Goal: Check status: Check status

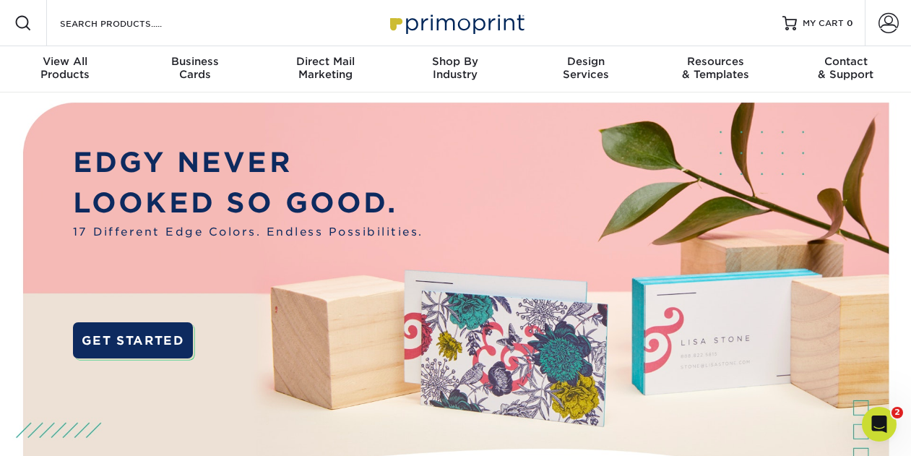
drag, startPoint x: 917, startPoint y: 32, endPoint x: 924, endPoint y: -7, distance: 39.1
click at [891, 22] on span at bounding box center [889, 23] width 20 height 20
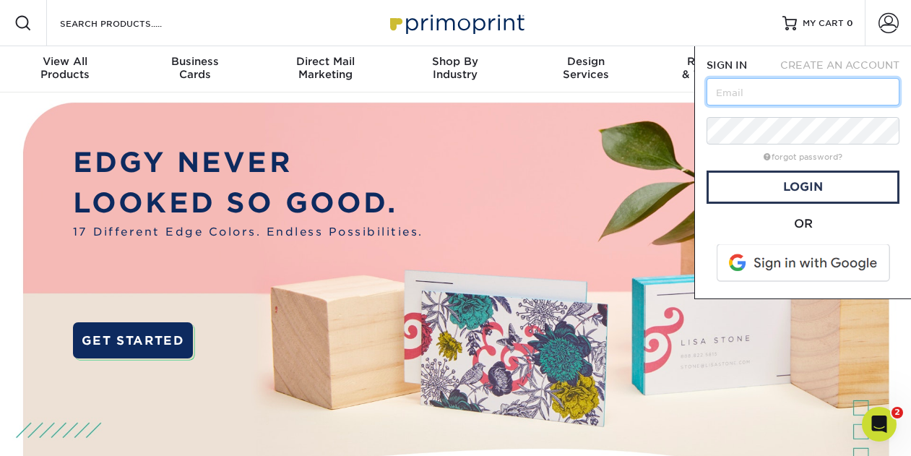
click at [819, 87] on input "text" at bounding box center [803, 91] width 193 height 27
type input "JeffreyRQuebec@gmail.com"
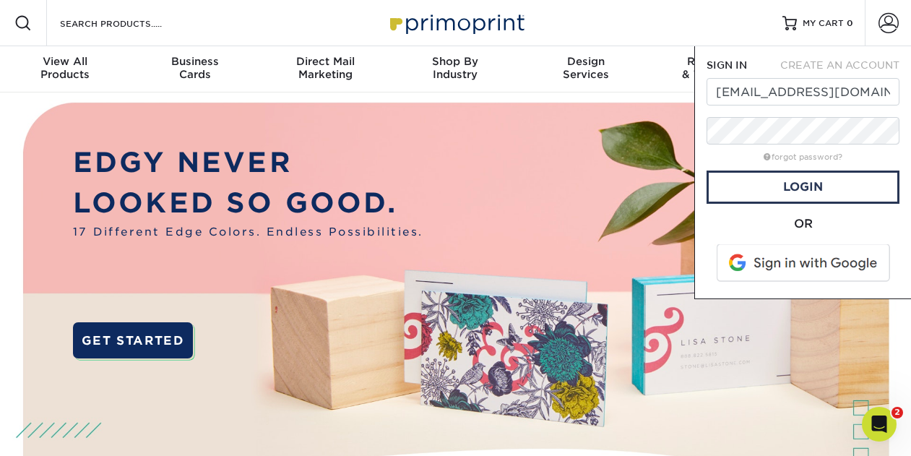
click at [779, 265] on span at bounding box center [805, 263] width 184 height 38
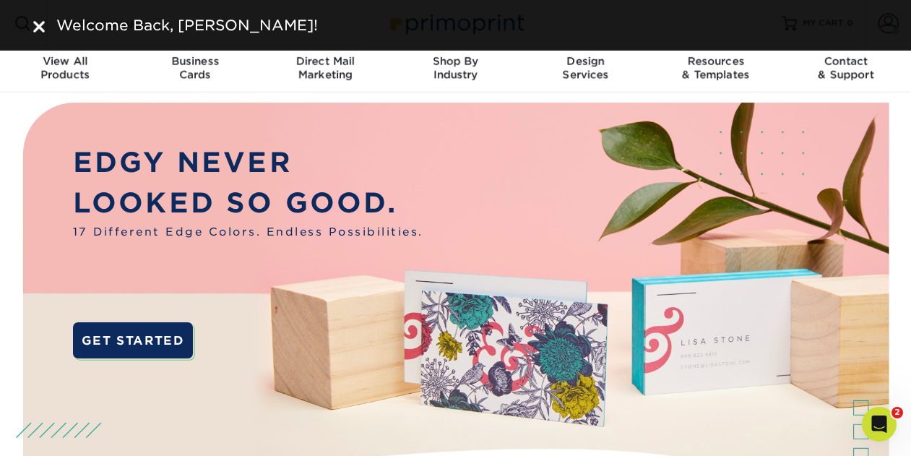
click at [41, 27] on img at bounding box center [39, 27] width 12 height 12
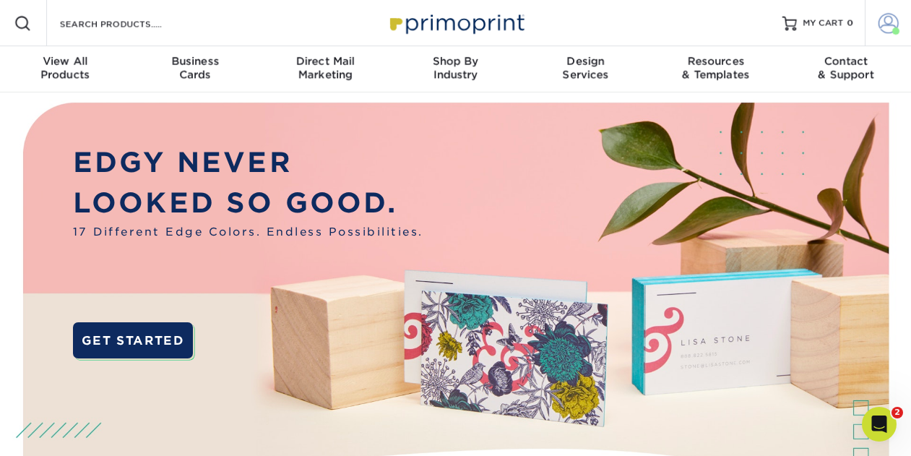
click at [887, 20] on span at bounding box center [889, 23] width 20 height 20
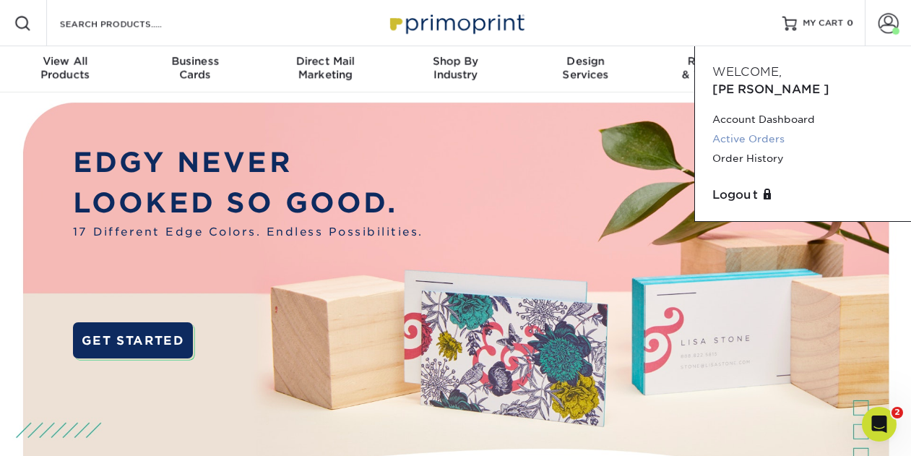
click at [766, 129] on link "Active Orders" at bounding box center [803, 139] width 181 height 20
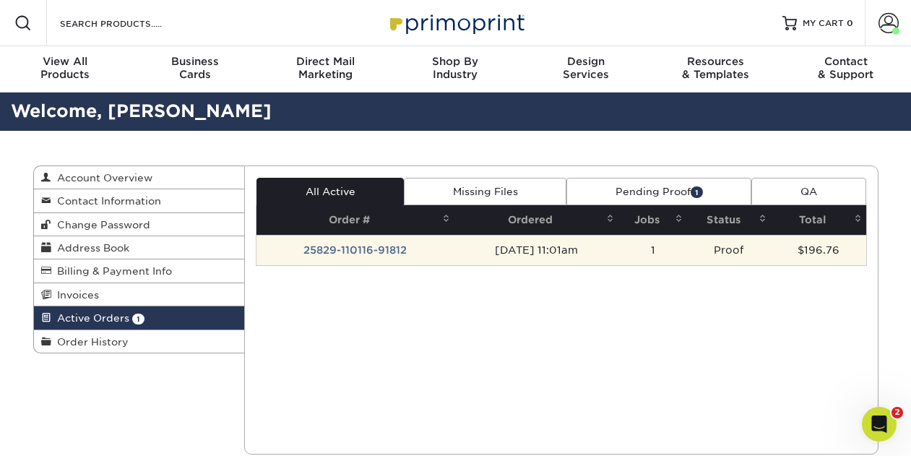
click at [374, 250] on td "25829-110116-91812" at bounding box center [356, 250] width 198 height 30
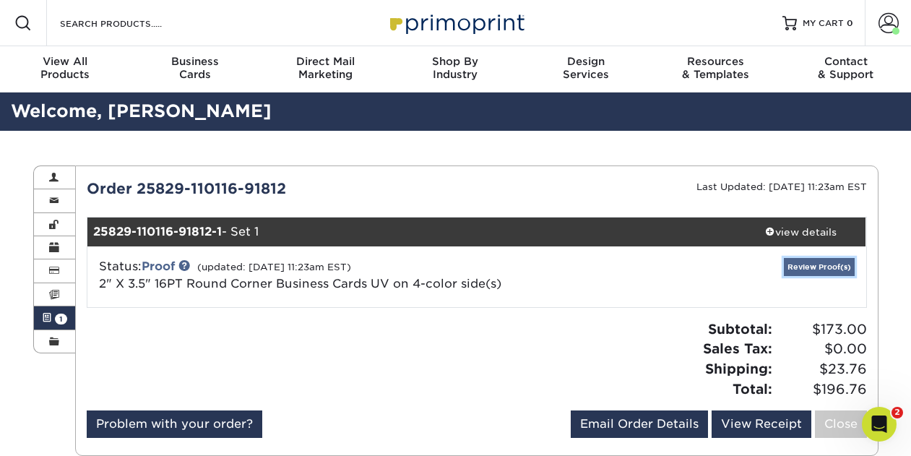
click at [835, 266] on link "Review Proof(s)" at bounding box center [819, 267] width 71 height 18
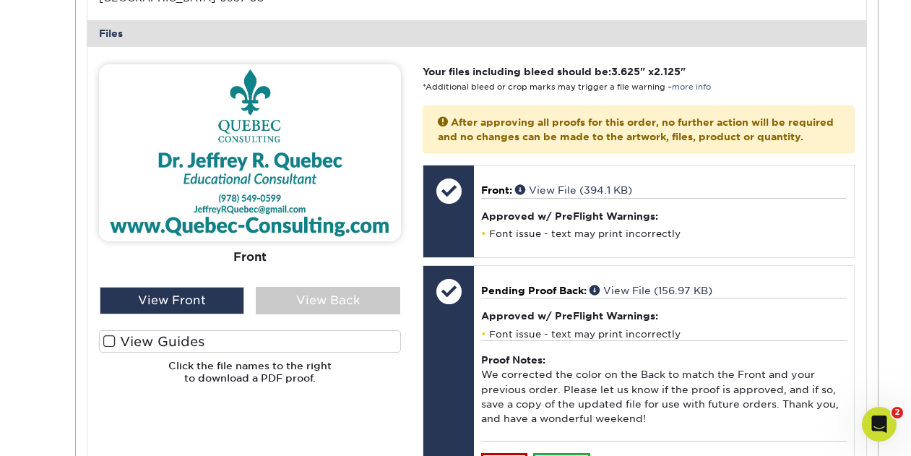
scroll to position [582, 0]
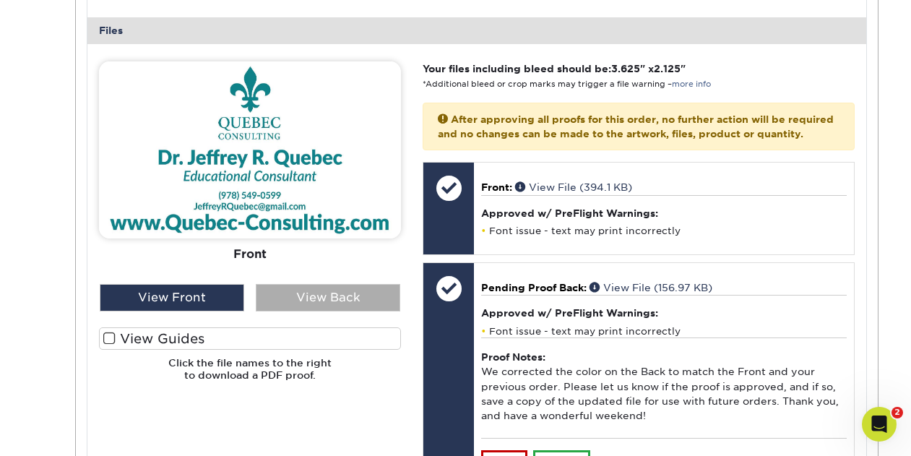
click at [343, 300] on div "View Back" at bounding box center [328, 297] width 145 height 27
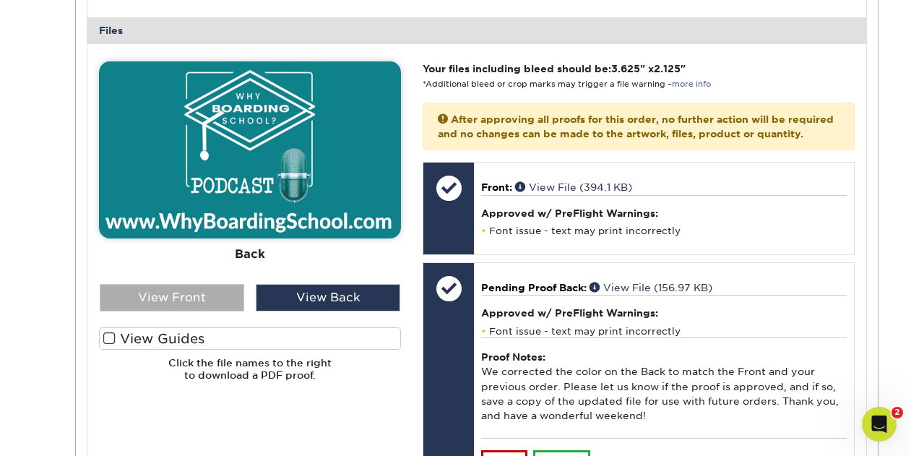
click at [222, 292] on div "View Front" at bounding box center [172, 297] width 145 height 27
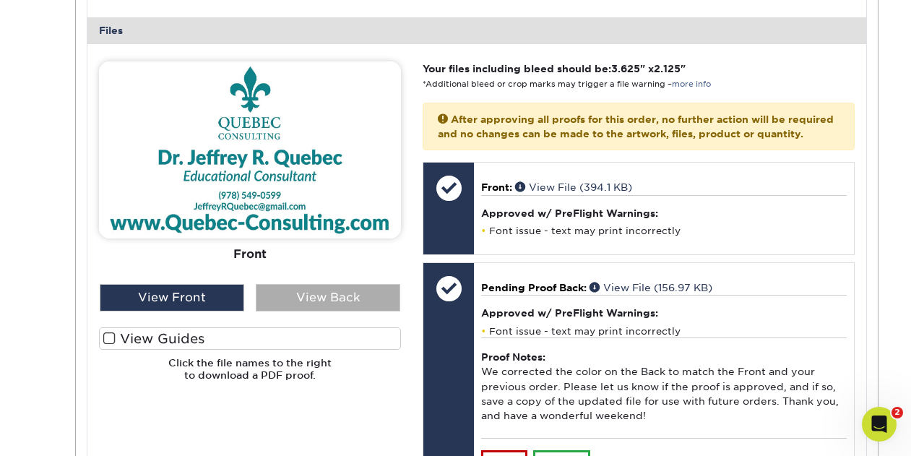
click at [336, 304] on div "View Back" at bounding box center [328, 297] width 145 height 27
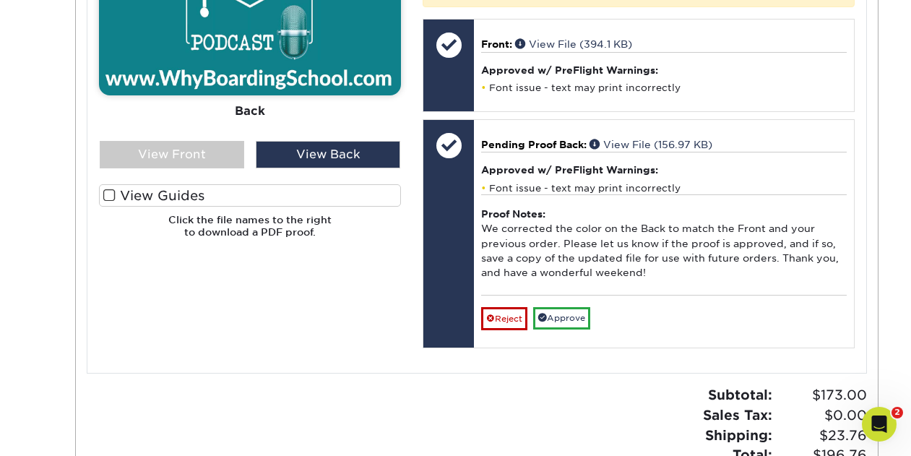
scroll to position [688, 0]
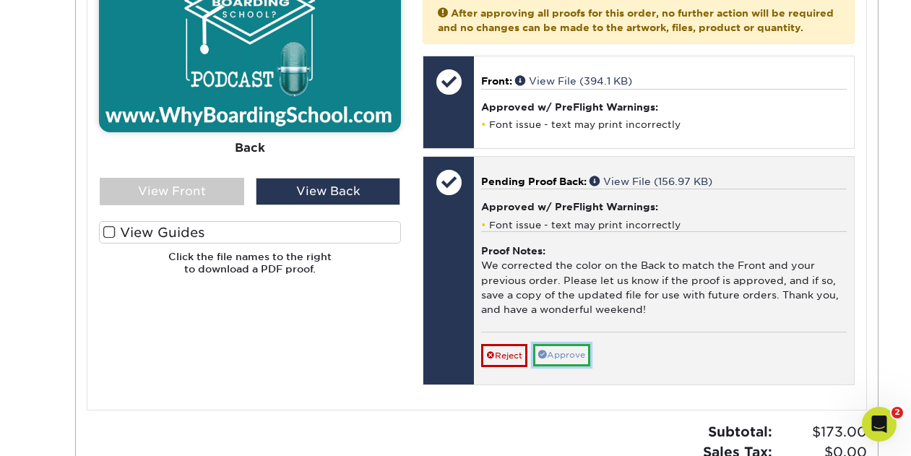
click at [572, 366] on link "Approve" at bounding box center [561, 355] width 57 height 22
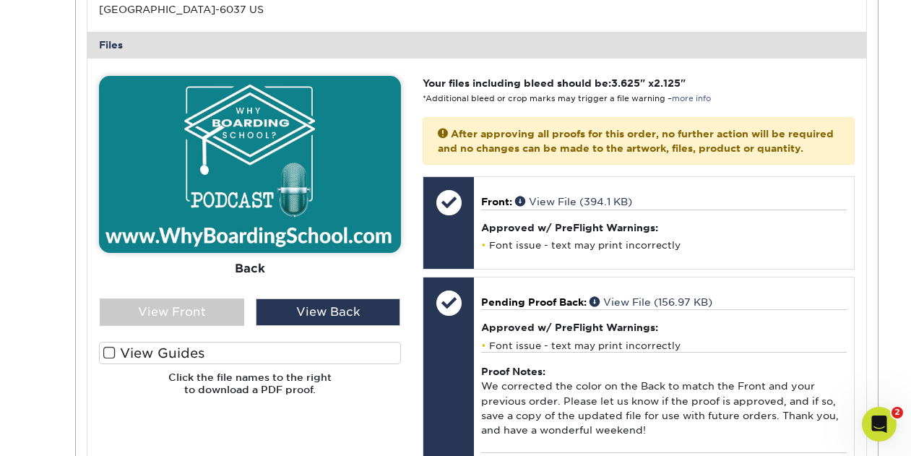
scroll to position [566, 0]
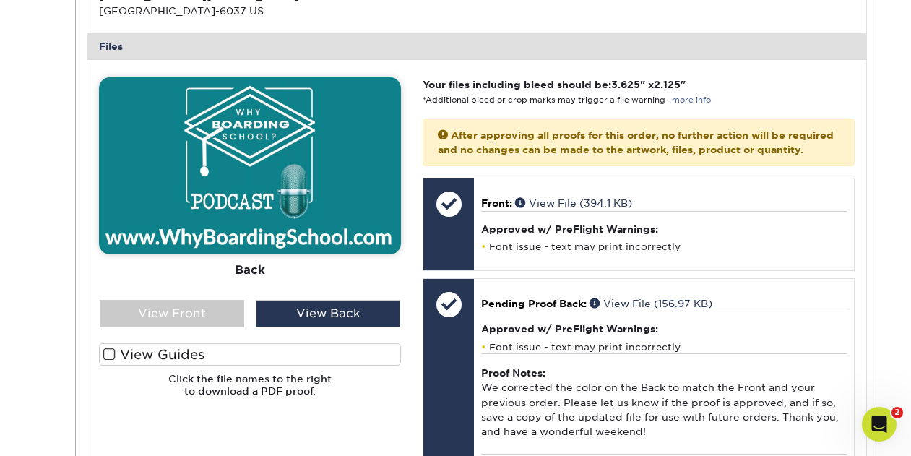
click at [256, 162] on img at bounding box center [250, 165] width 302 height 177
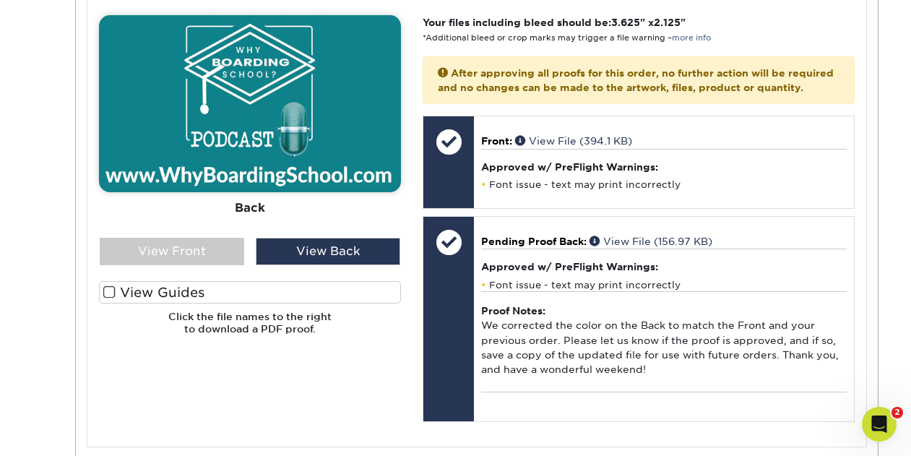
scroll to position [606, 0]
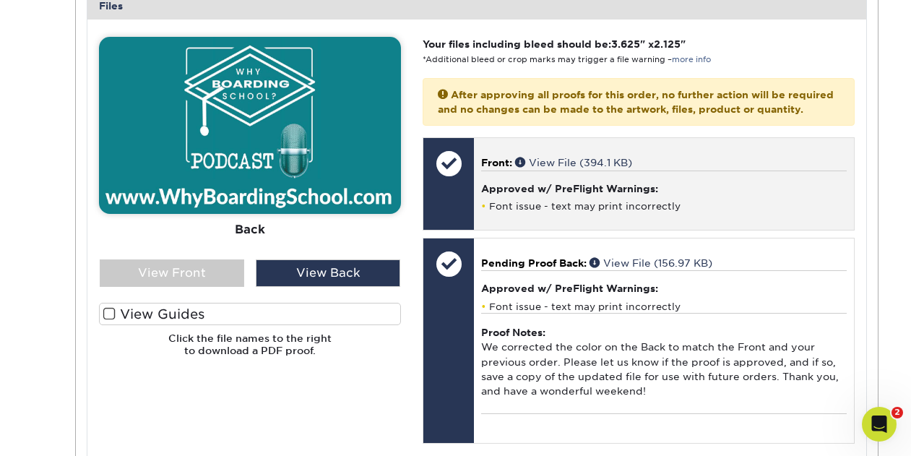
click at [568, 194] on h4 "Approved w/ PreFlight Warnings:" at bounding box center [663, 189] width 365 height 12
click at [497, 168] on span "Front:" at bounding box center [496, 163] width 31 height 12
click at [560, 168] on link "View File (394.1 KB)" at bounding box center [573, 163] width 117 height 12
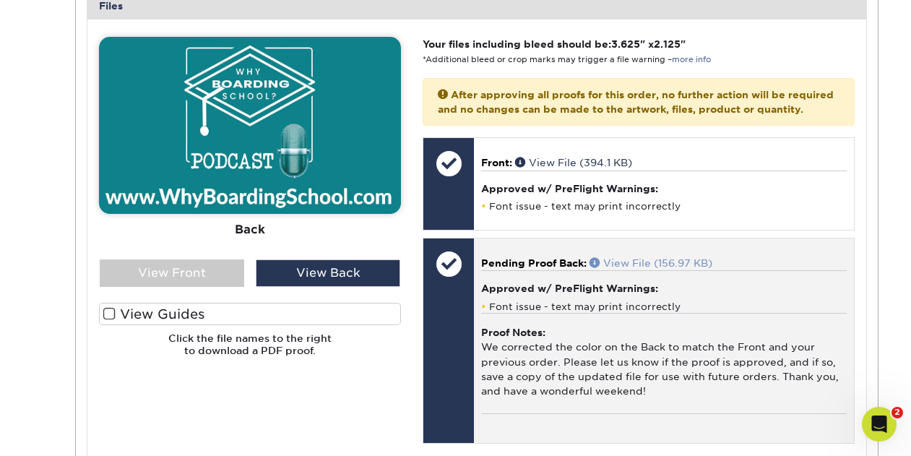
click at [638, 269] on link "View File (156.97 KB)" at bounding box center [651, 263] width 123 height 12
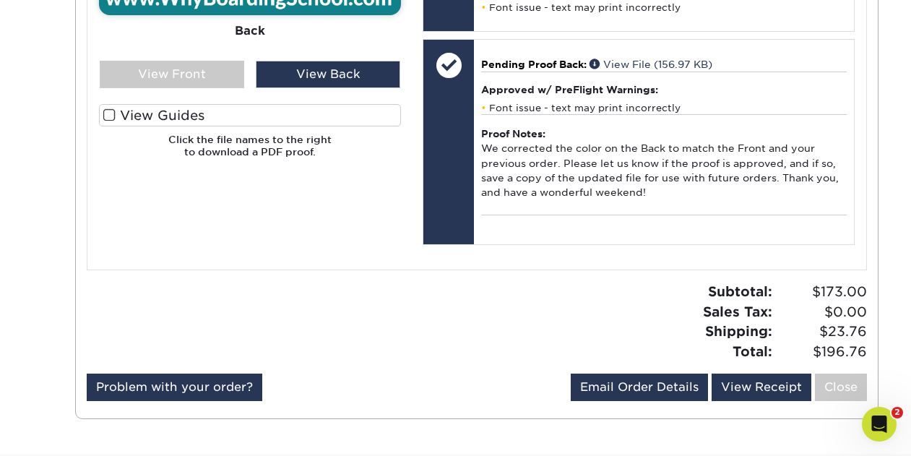
scroll to position [838, 0]
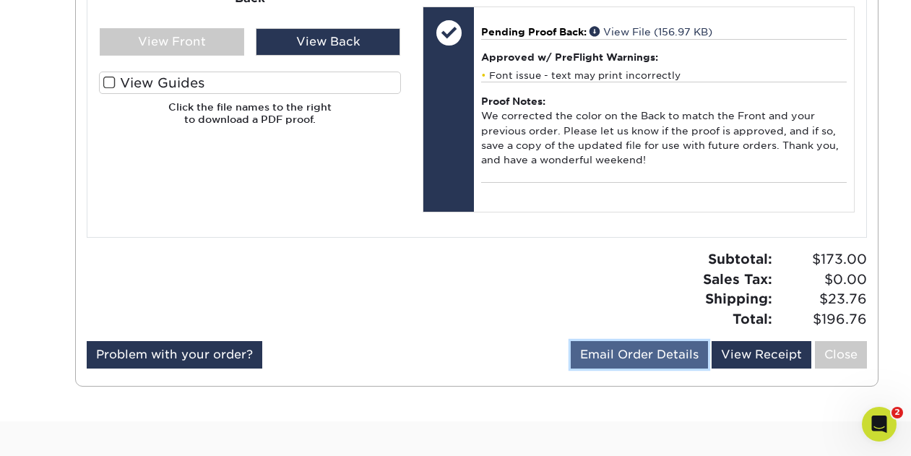
click at [637, 369] on link "Email Order Details" at bounding box center [639, 354] width 137 height 27
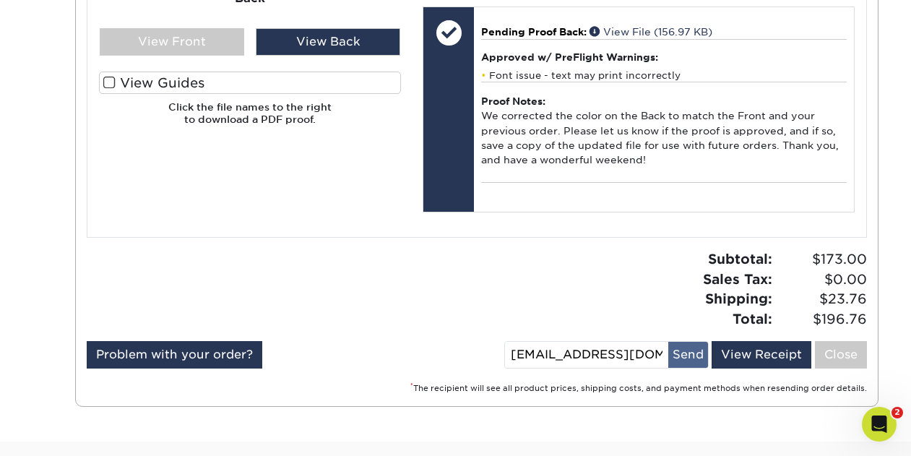
click at [679, 366] on button "Send" at bounding box center [689, 355] width 40 height 26
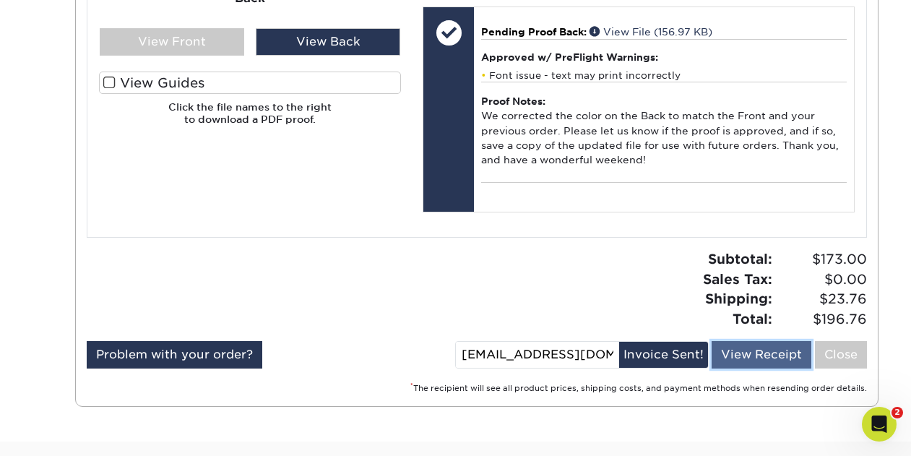
click at [750, 369] on link "View Receipt" at bounding box center [762, 354] width 100 height 27
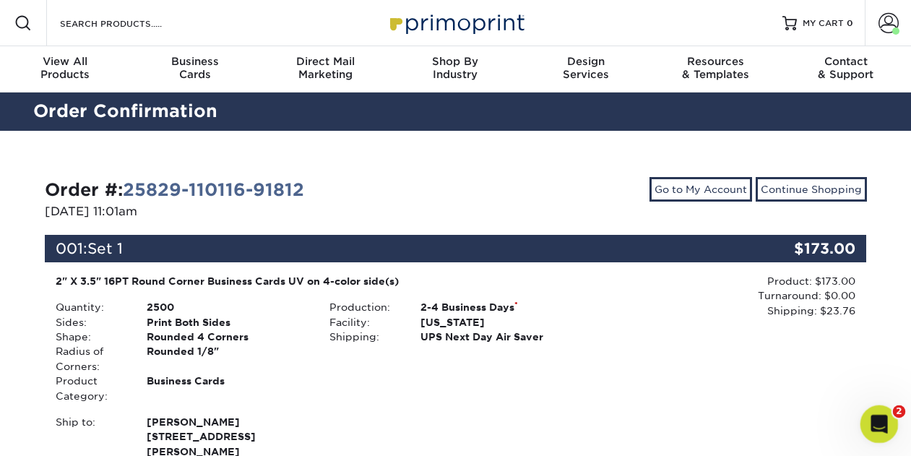
click at [880, 426] on icon "Open Intercom Messenger" at bounding box center [878, 423] width 24 height 24
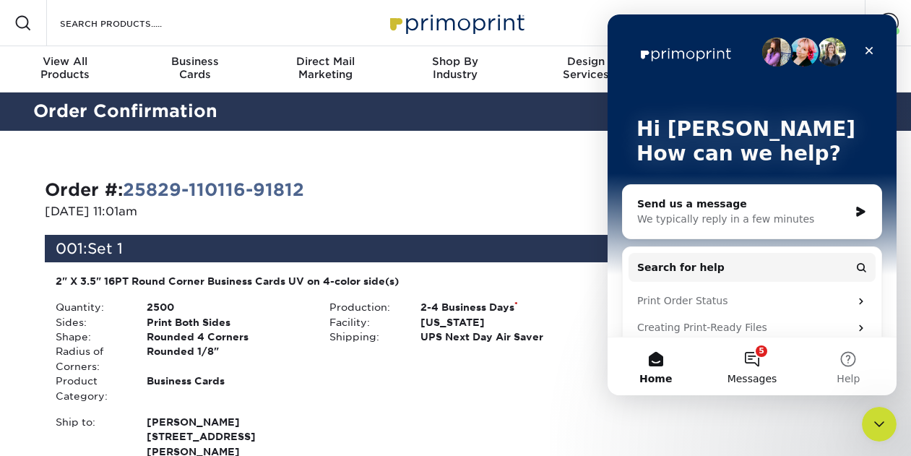
click at [752, 366] on button "5 Messages" at bounding box center [752, 367] width 96 height 58
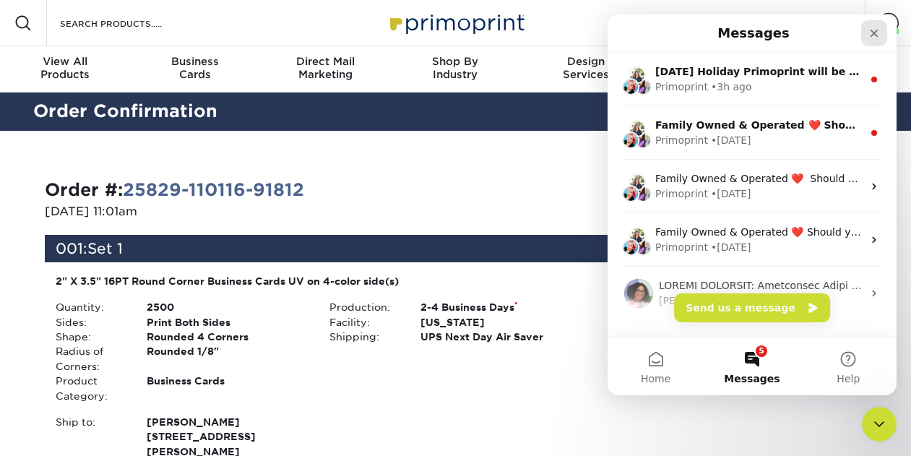
click at [875, 37] on icon "Close" at bounding box center [875, 33] width 12 height 12
